Goal: Task Accomplishment & Management: Manage account settings

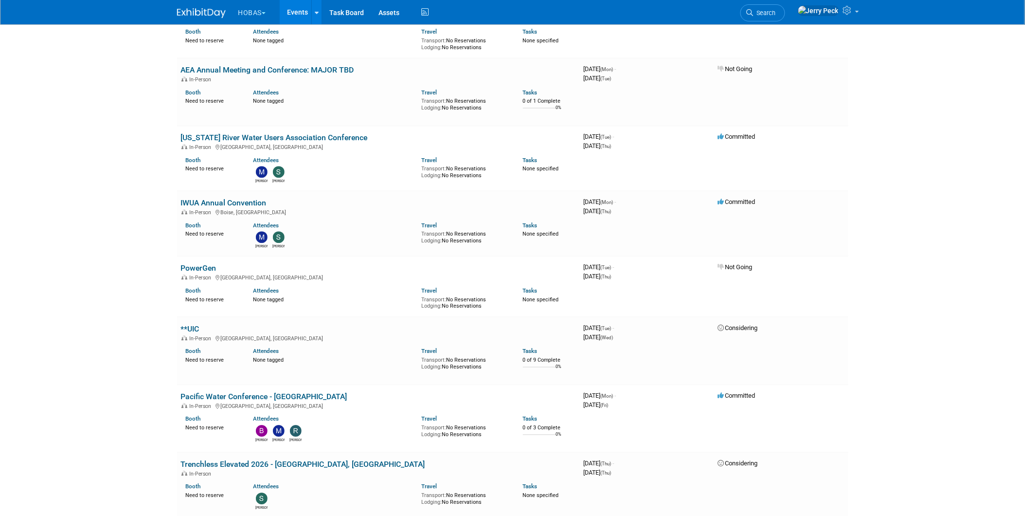
scroll to position [2054, 0]
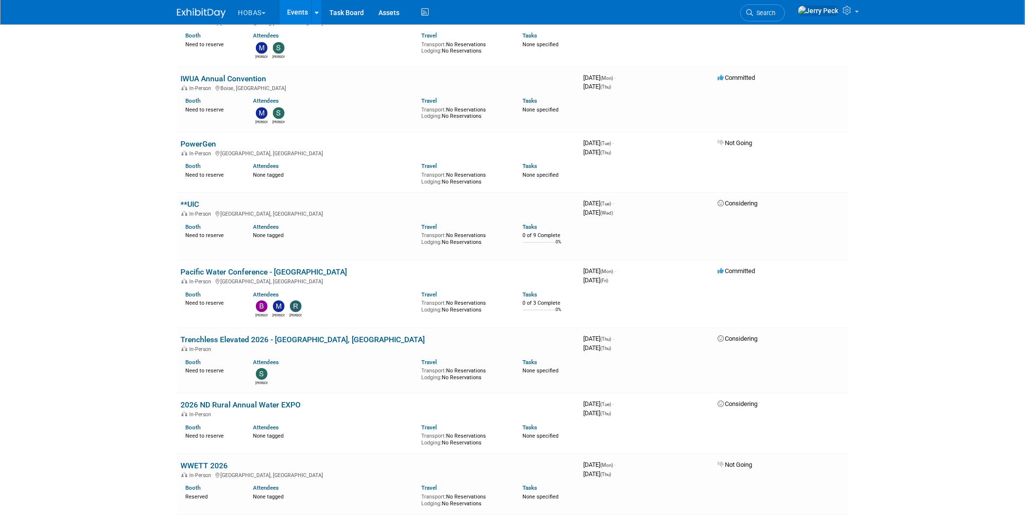
scroll to position [2254, 0]
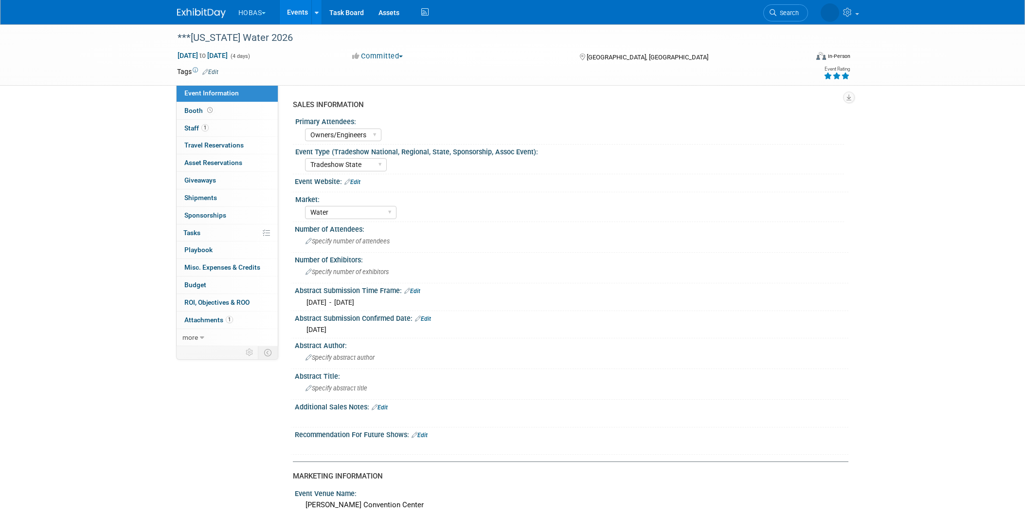
select select "Owners/Engineers"
select select "Tradeshow State"
select select "Water"
click at [191, 126] on span "Staff 1" at bounding box center [196, 128] width 24 height 8
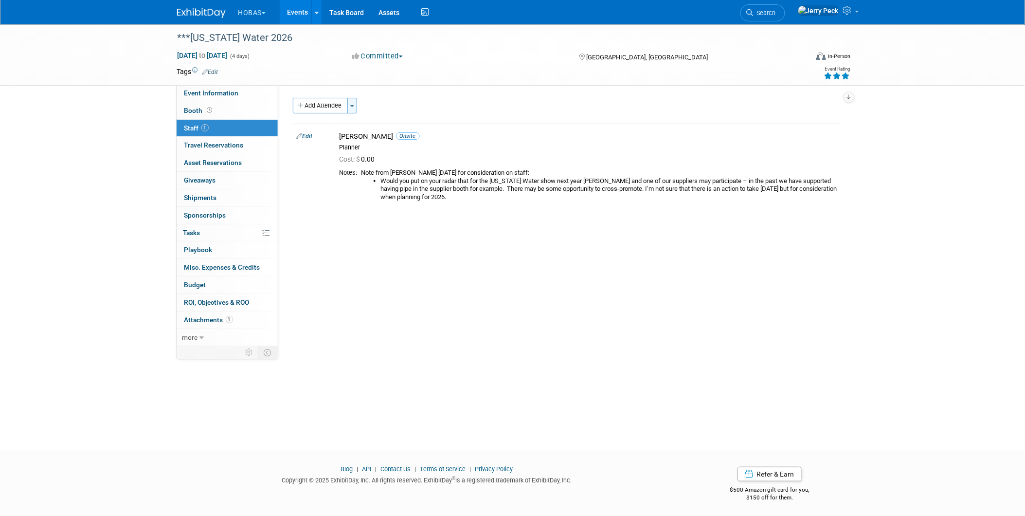
click at [355, 109] on button "Toggle Dropdown" at bounding box center [352, 106] width 10 height 16
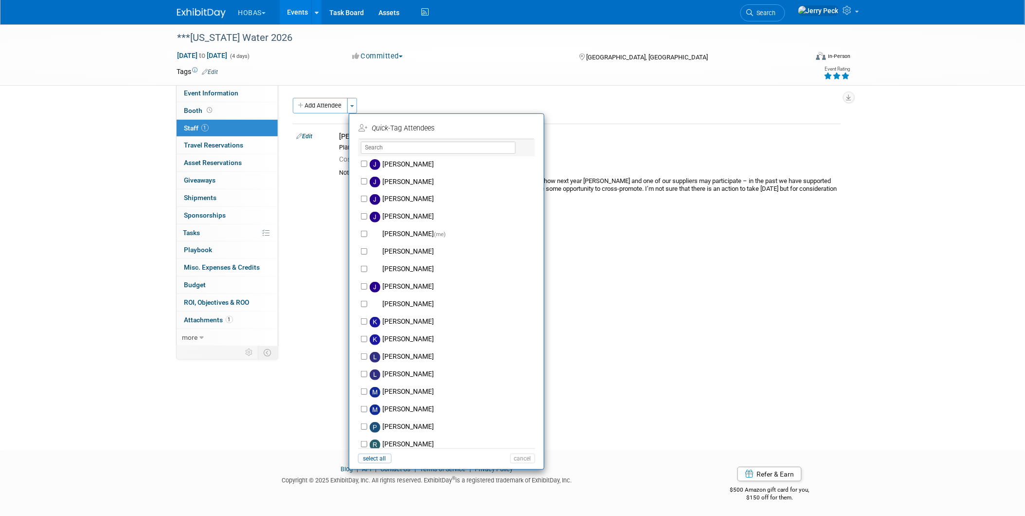
scroll to position [216, 0]
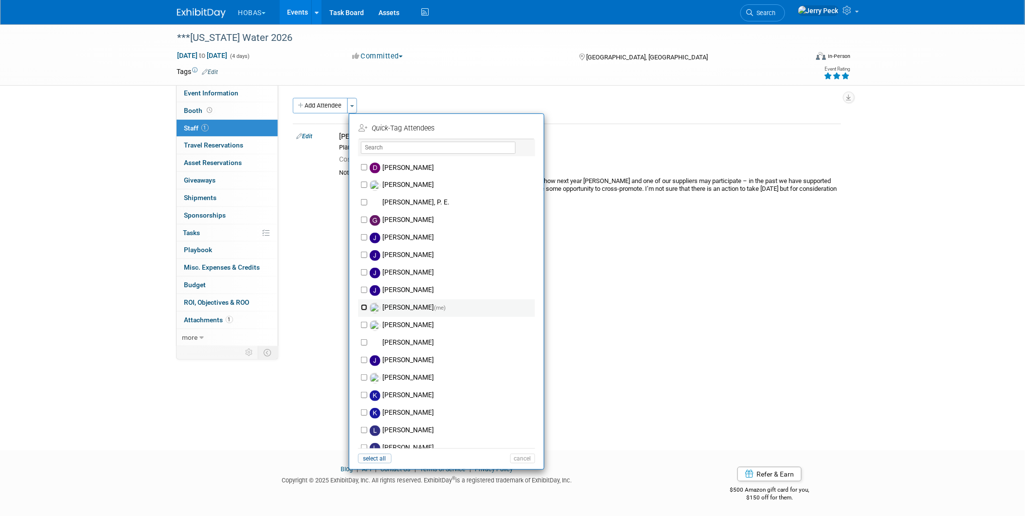
click at [361, 304] on input "Jerry Peck (me)" at bounding box center [364, 307] width 6 height 6
checkbox input "true"
click at [523, 133] on button "Apply" at bounding box center [520, 128] width 30 height 14
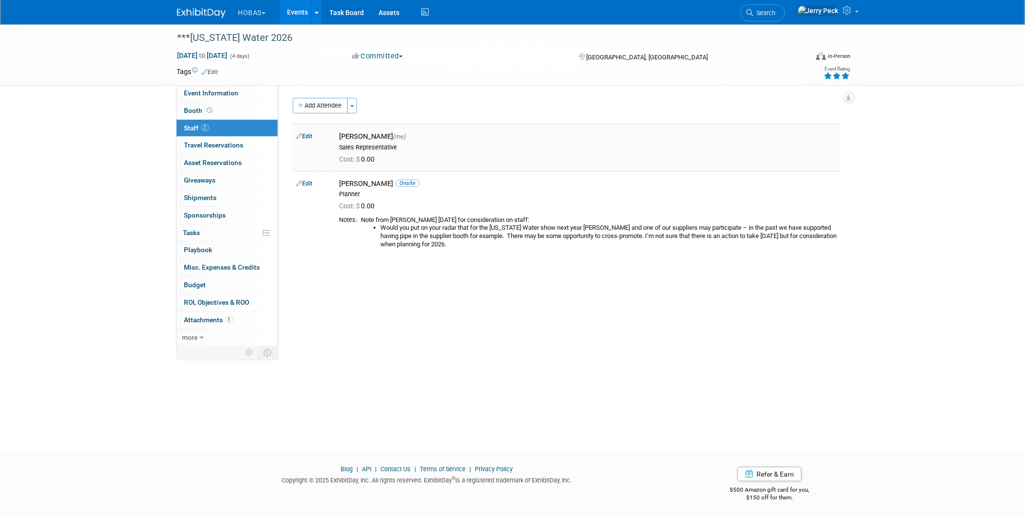
click at [432, 151] on div "Sales Representative" at bounding box center [589, 148] width 498 height 8
click at [362, 137] on div "Jerry Peck (me)" at bounding box center [589, 136] width 498 height 9
click at [305, 137] on link "Edit" at bounding box center [305, 136] width 16 height 7
select select "5e0a081c-38ba-4ce6-9264-429104ef64d5"
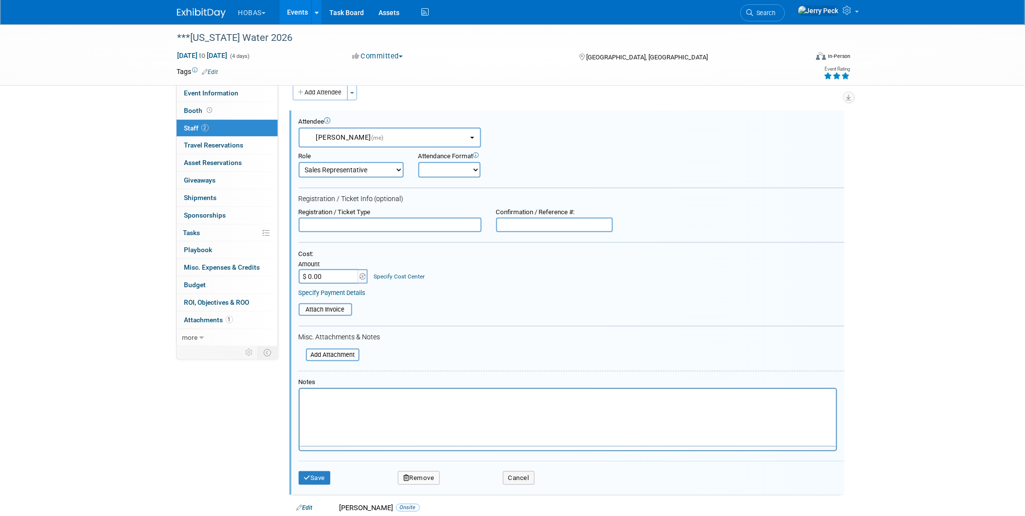
scroll to position [0, 0]
click at [383, 167] on select "Demonstrator Engineer Host Planner Presenter Sales Representative Set-up/Disman…" at bounding box center [351, 170] width 105 height 16
select select "1"
click at [299, 162] on select "Demonstrator Engineer Host Planner Presenter Sales Representative Set-up/Disman…" at bounding box center [351, 170] width 105 height 16
click at [319, 469] on button "Save" at bounding box center [315, 474] width 32 height 14
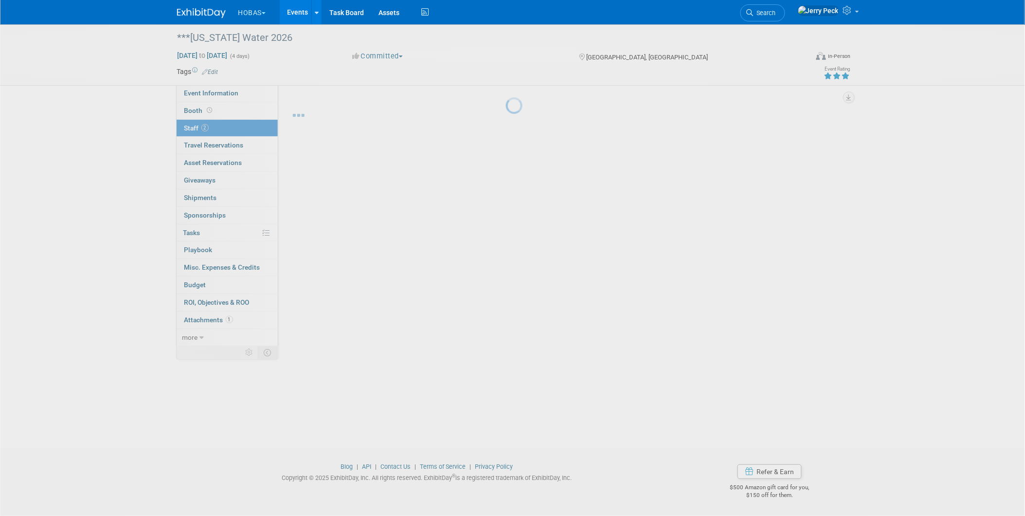
scroll to position [2, 0]
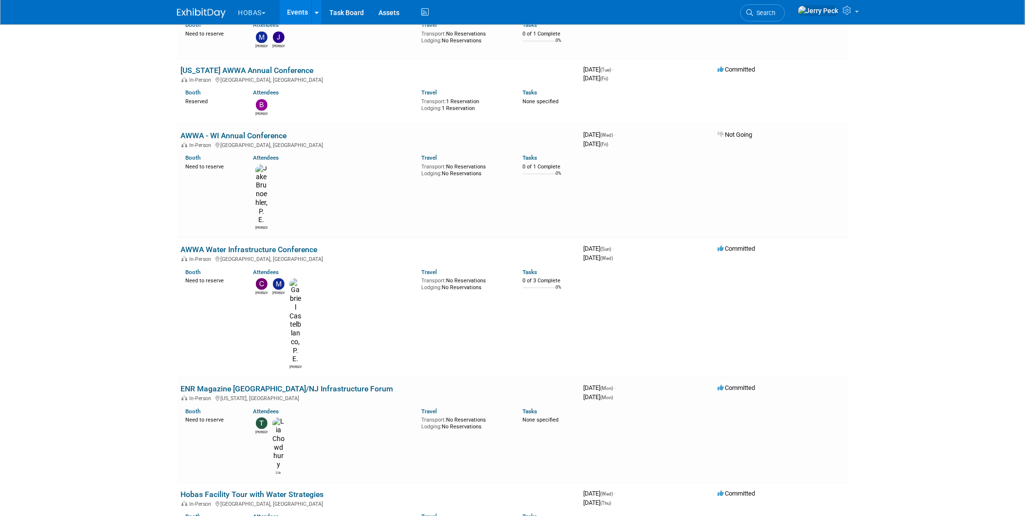
scroll to position [919, 0]
